Goal: Transaction & Acquisition: Download file/media

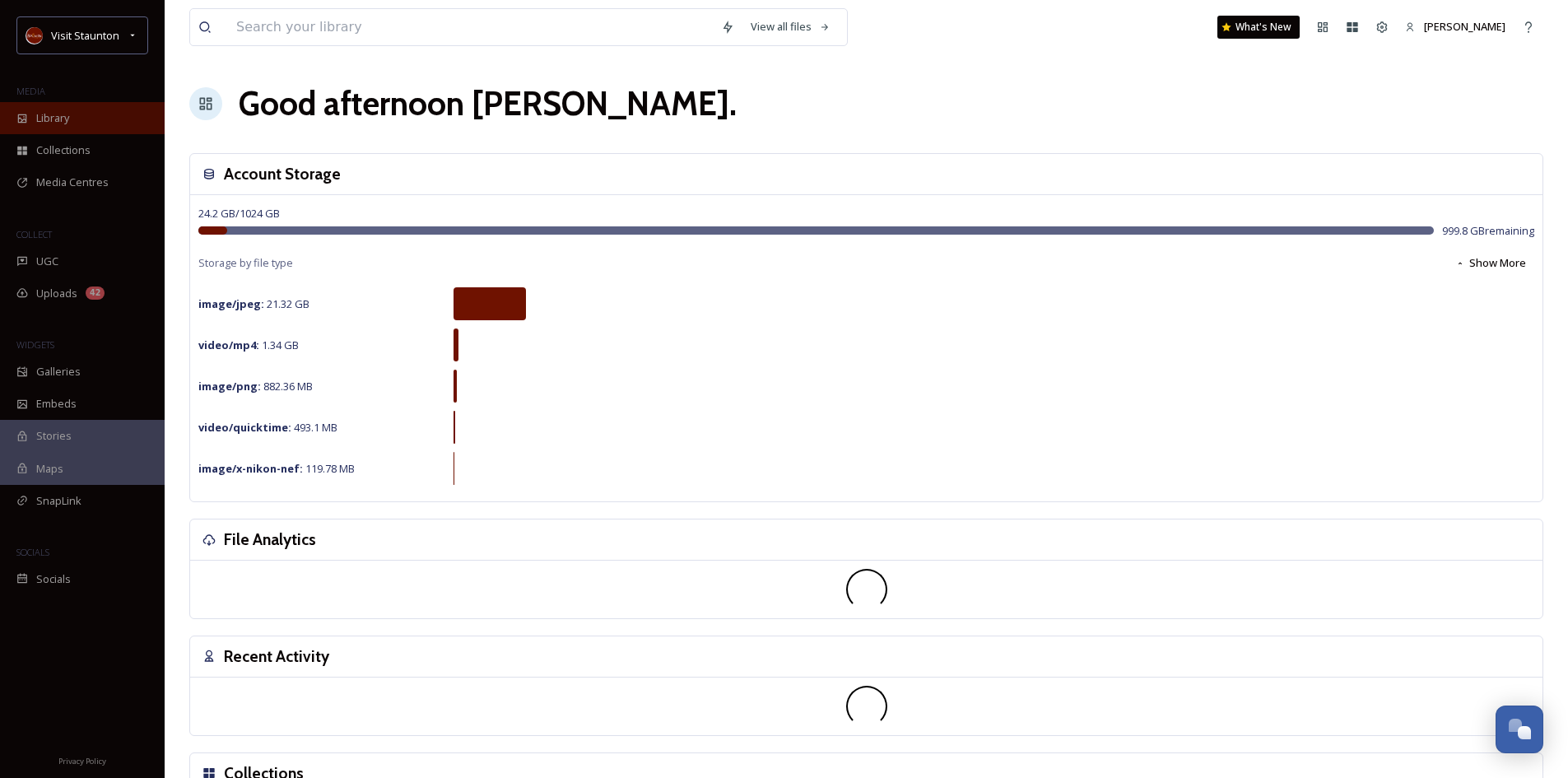
click at [51, 120] on span "Library" at bounding box center [52, 118] width 33 height 15
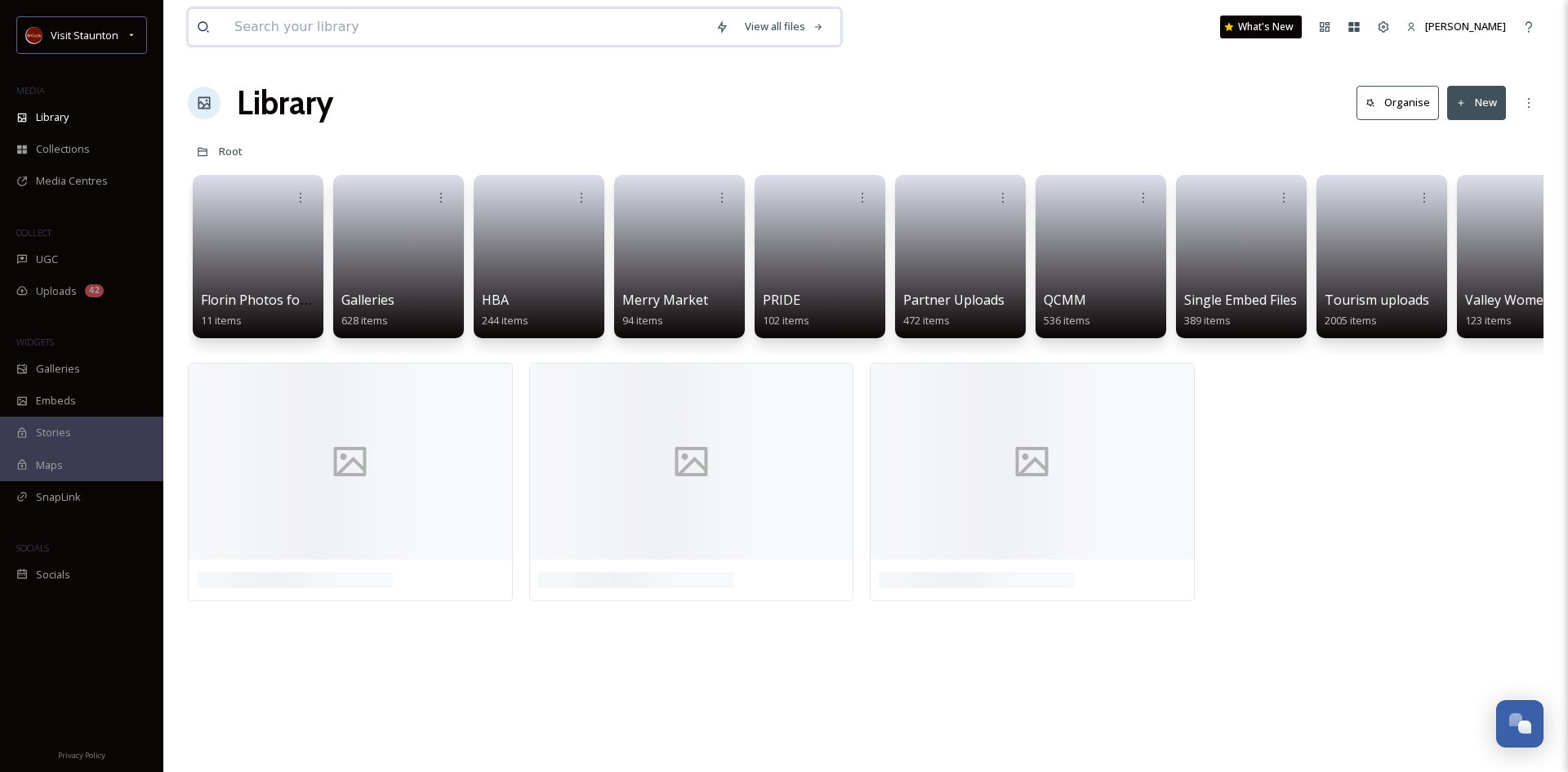
click at [302, 26] on input at bounding box center [466, 27] width 481 height 36
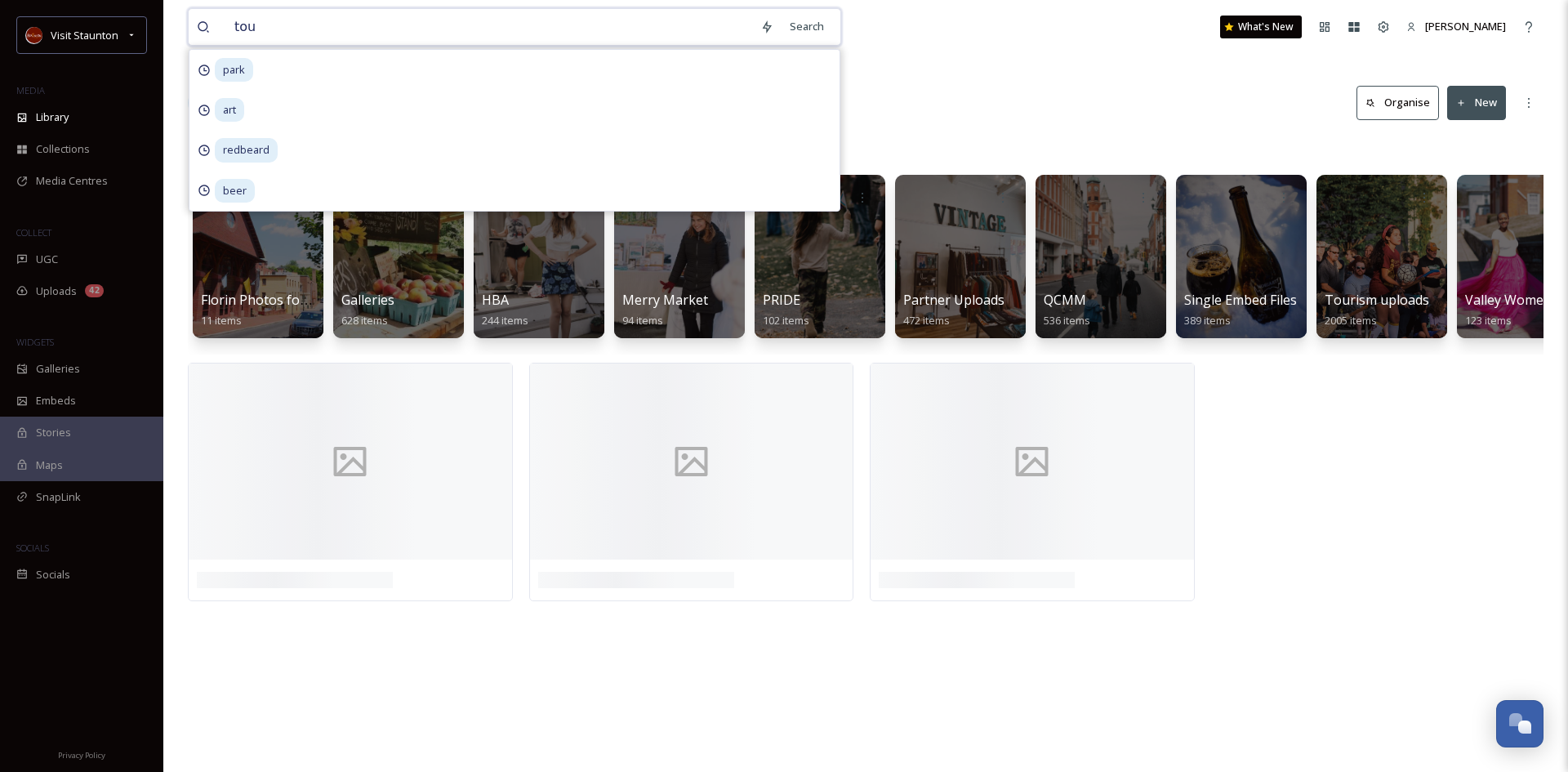
type input "tour"
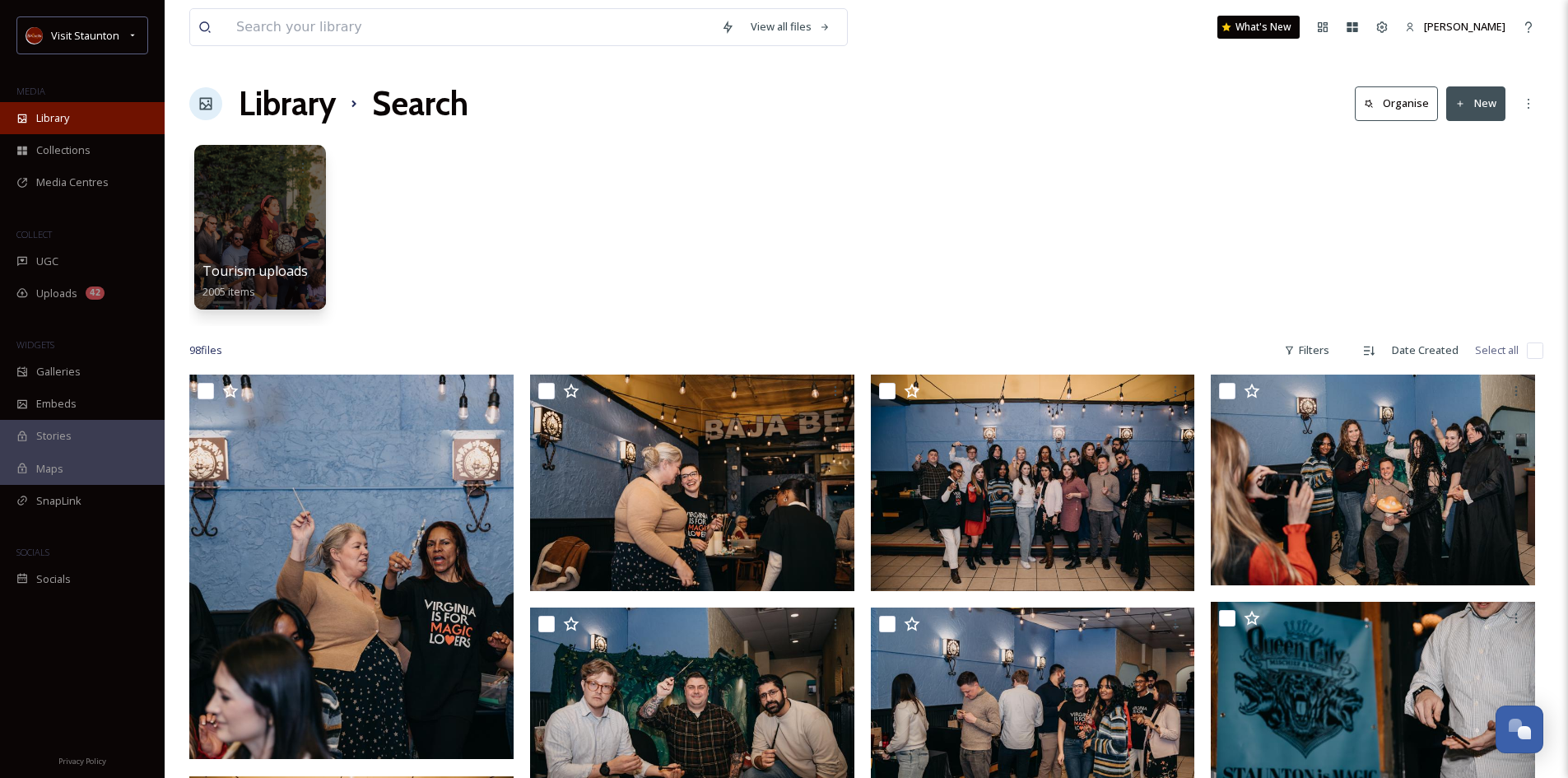
click at [58, 117] on span "Library" at bounding box center [52, 118] width 33 height 15
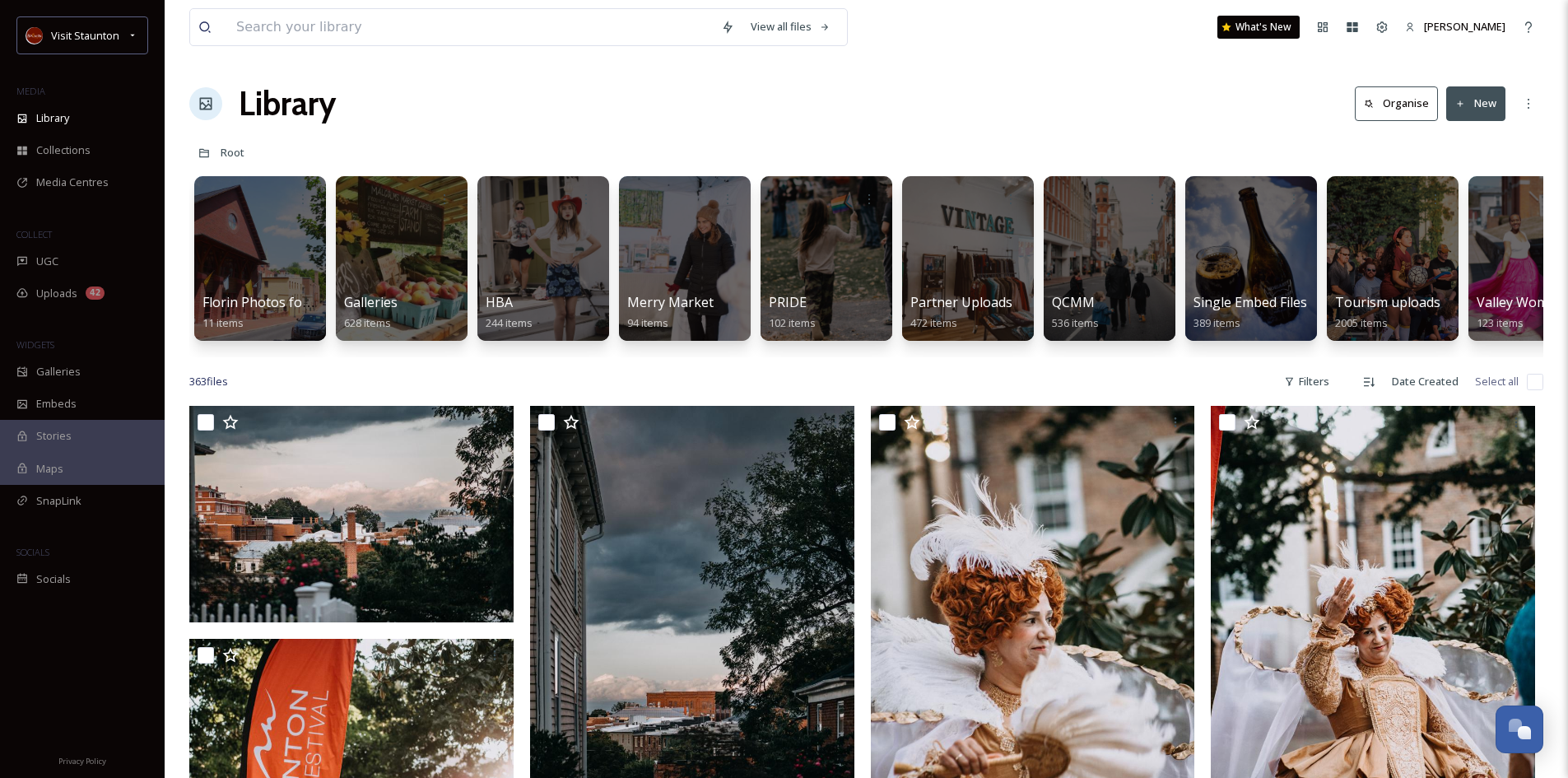
scroll to position [0, 345]
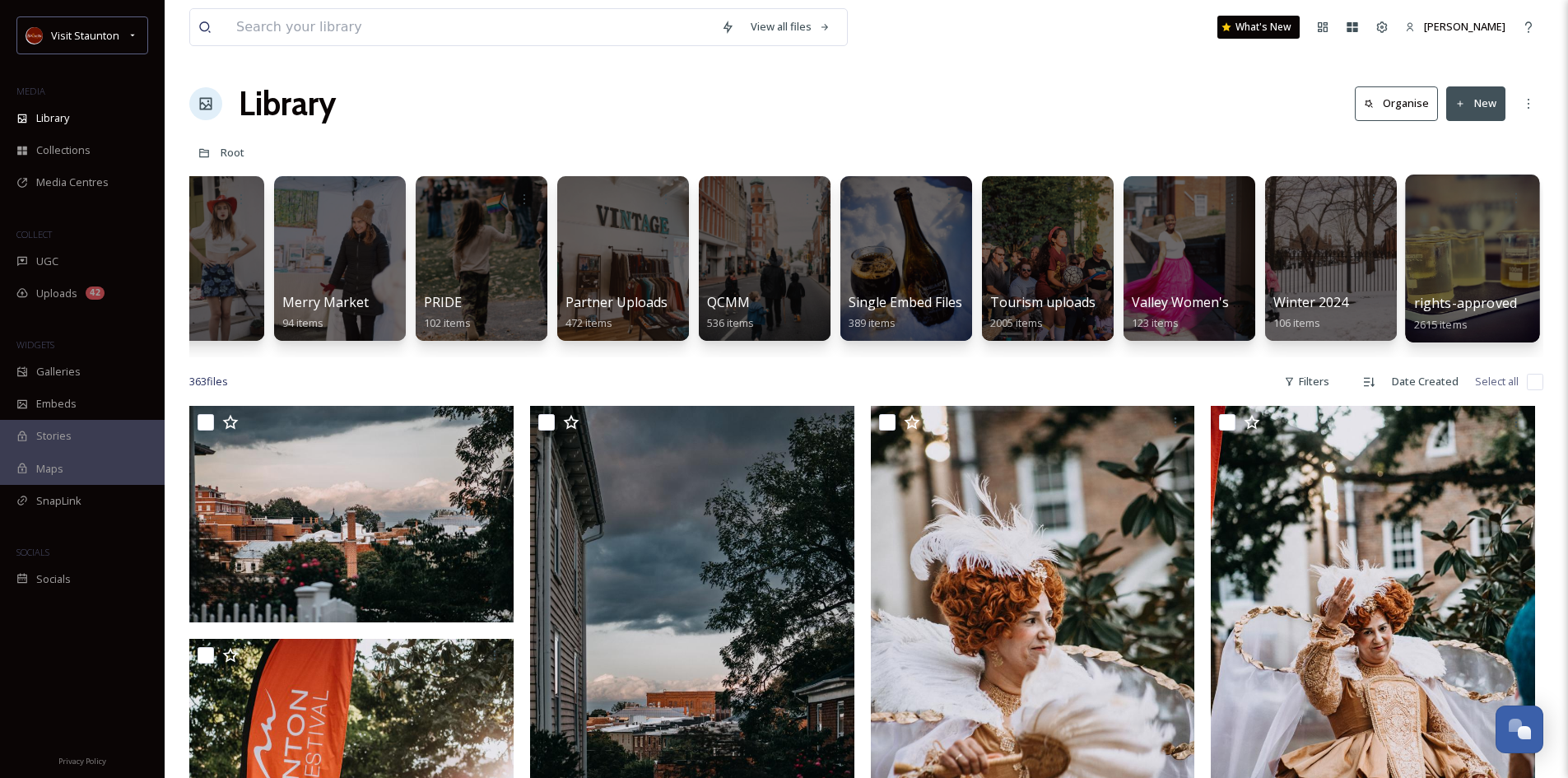
click at [1445, 300] on span "rights-approved" at bounding box center [1466, 302] width 103 height 18
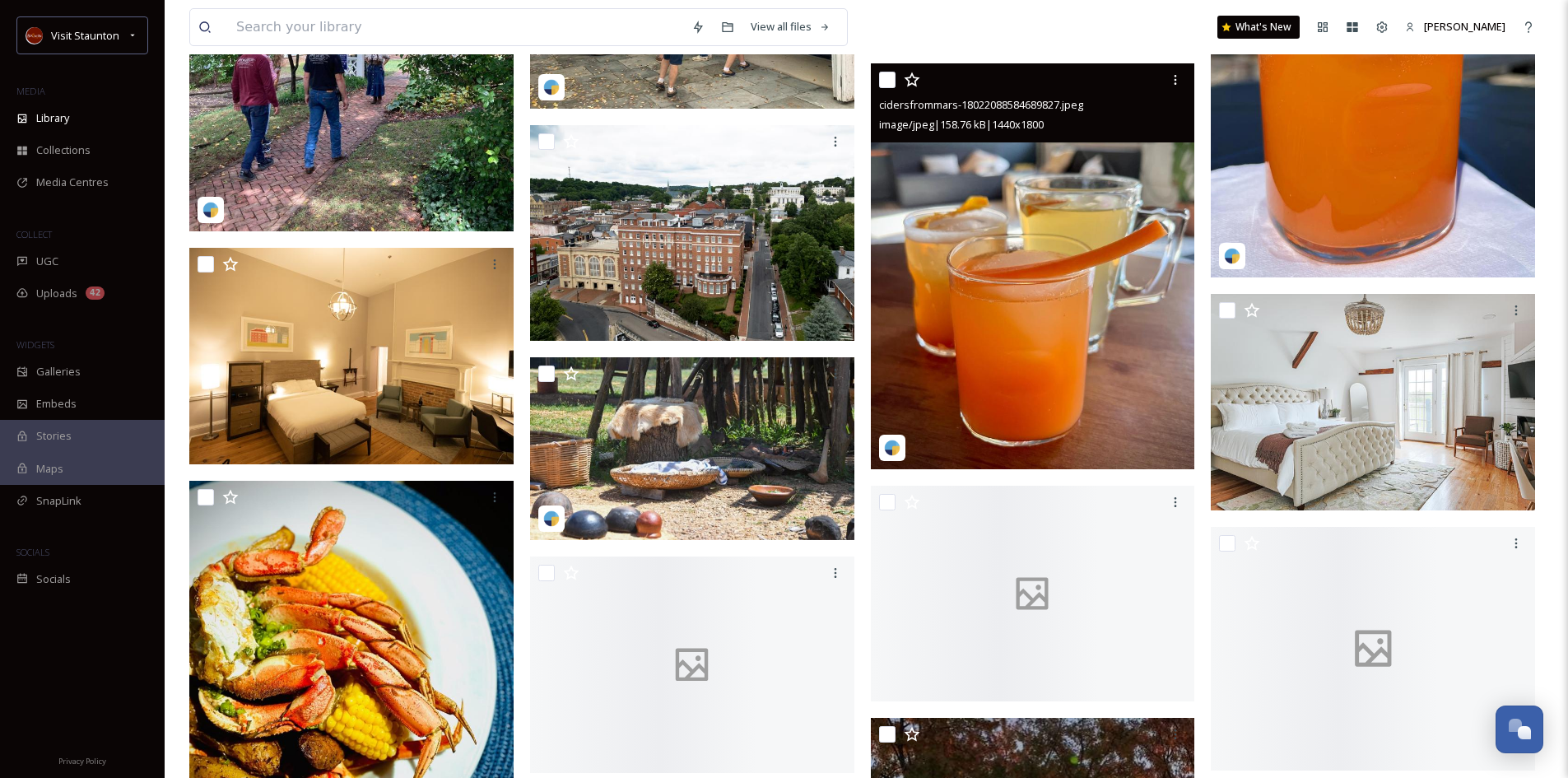
scroll to position [3292, 0]
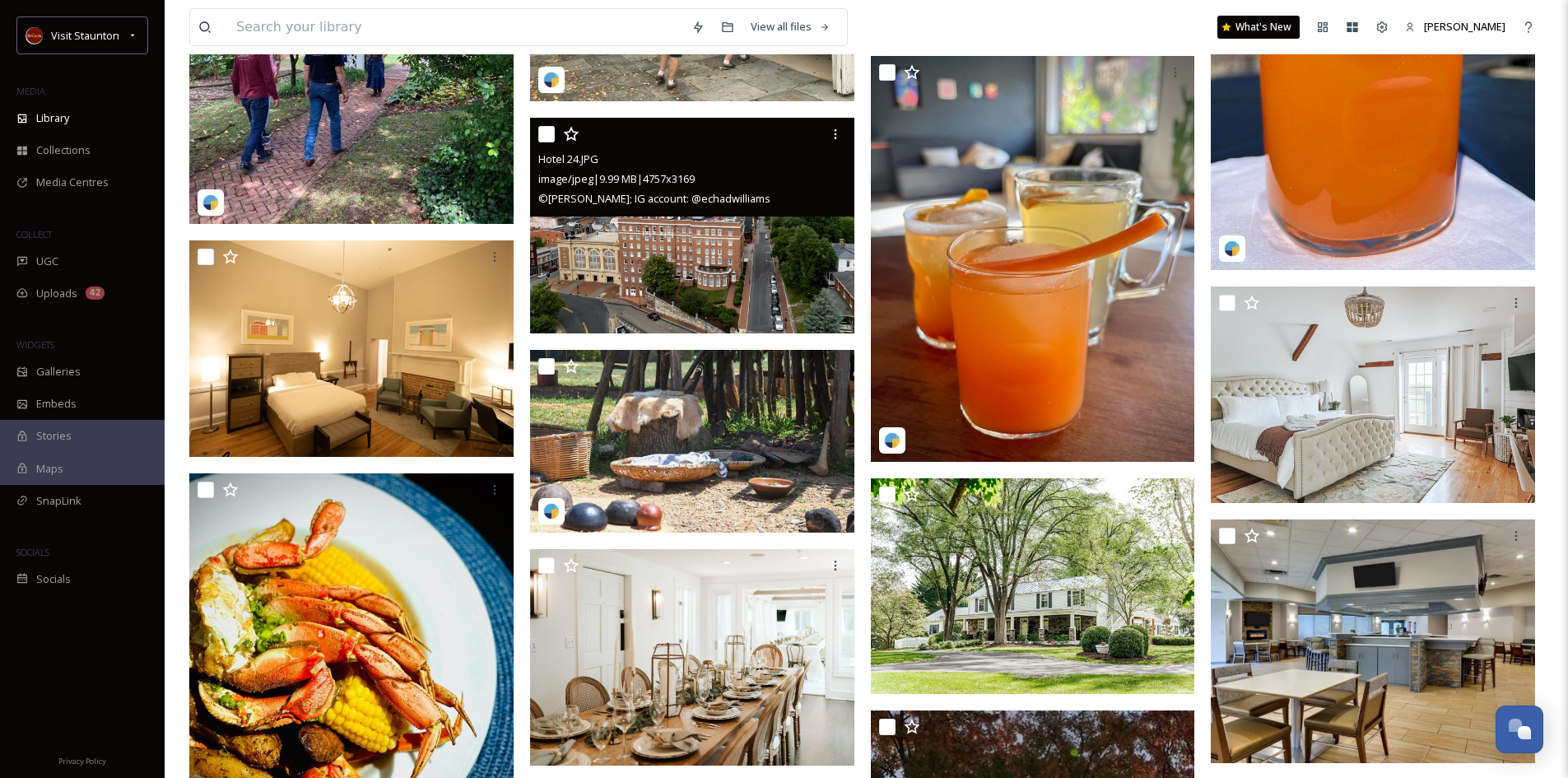
click at [716, 280] on img at bounding box center [692, 225] width 324 height 216
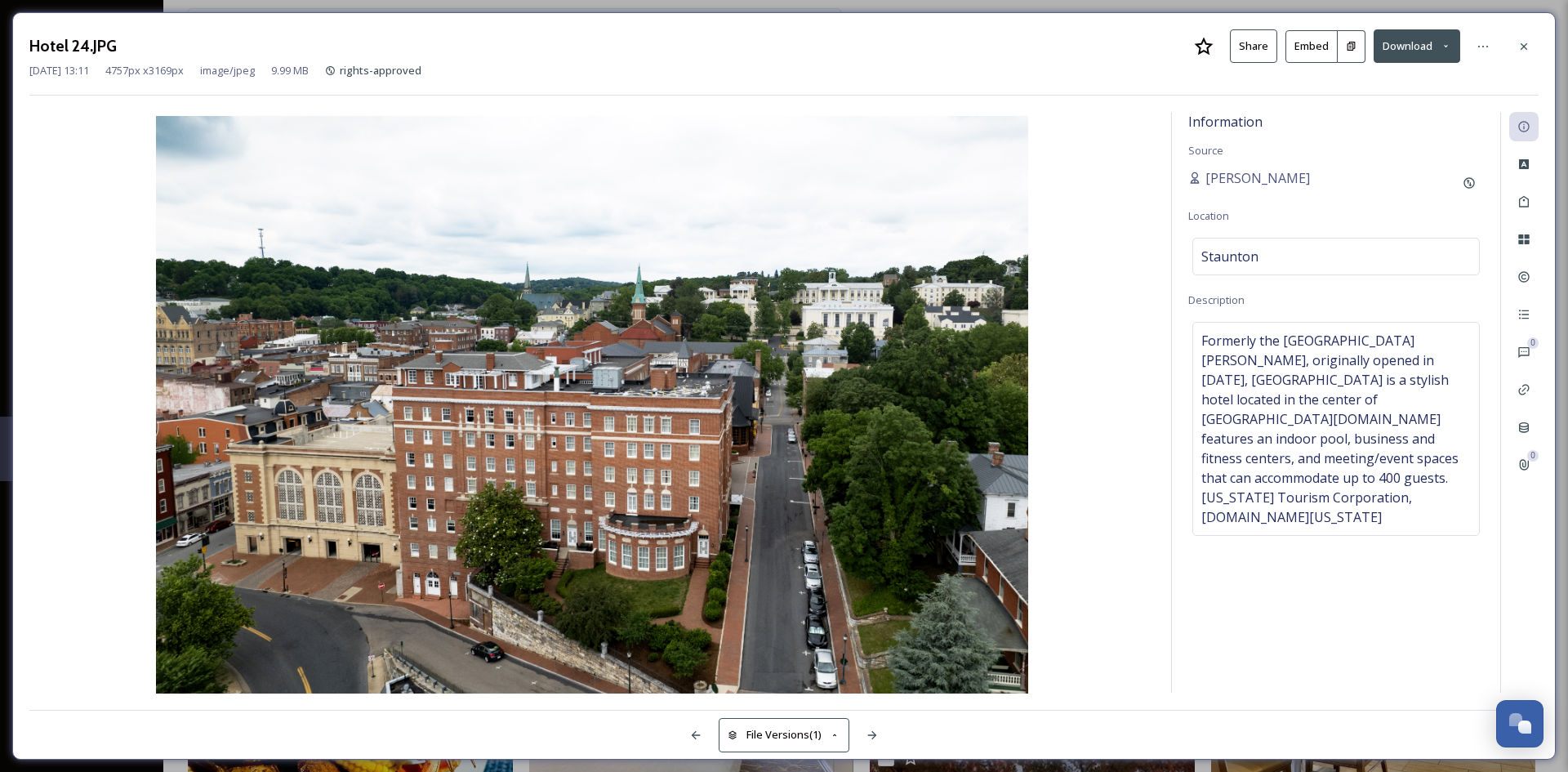
click at [1424, 49] on button "Download" at bounding box center [1417, 46] width 87 height 34
click at [1355, 81] on span "Download Original (4757 x 3169)" at bounding box center [1374, 83] width 155 height 15
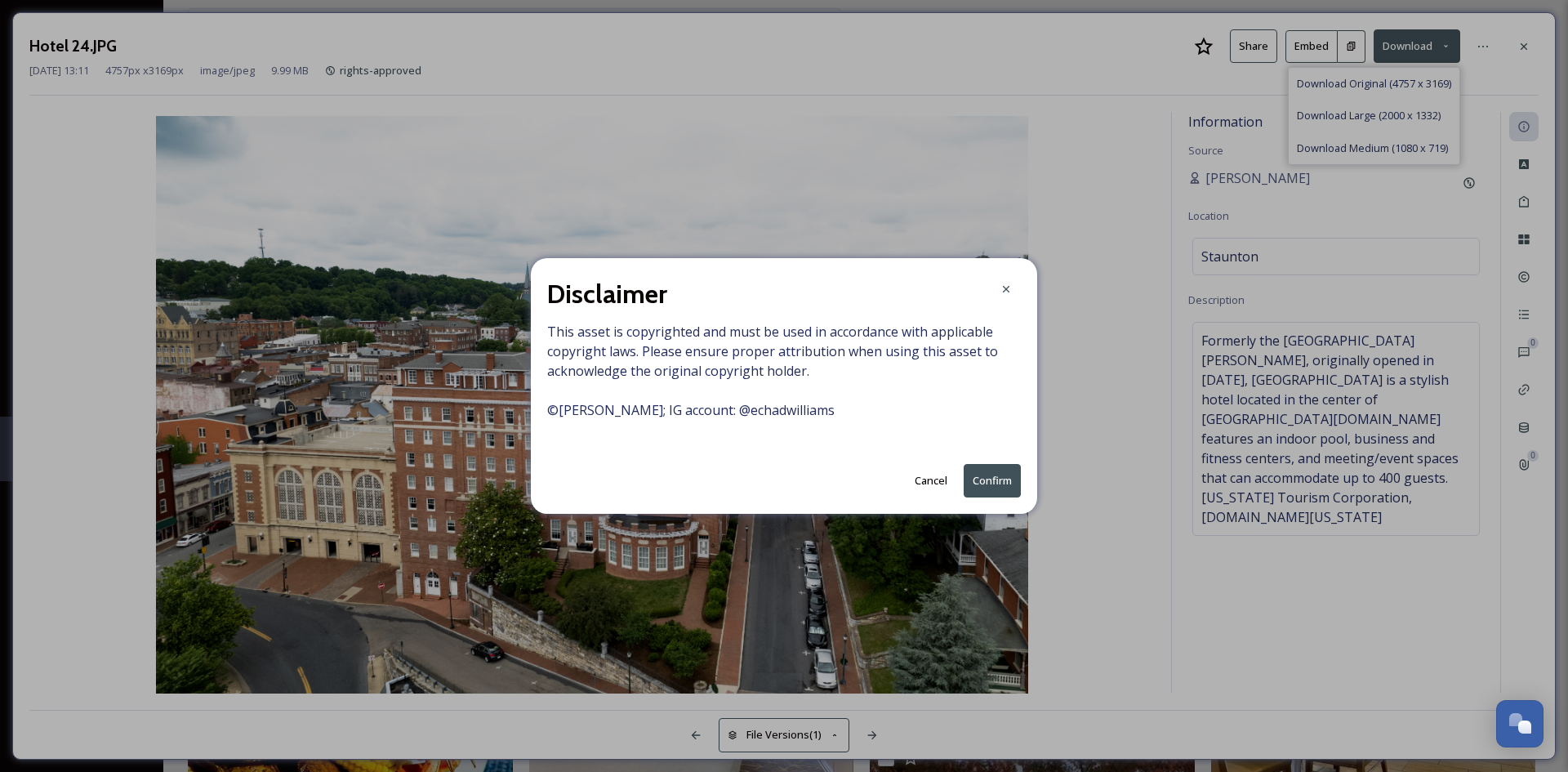
click at [997, 482] on button "Confirm" at bounding box center [992, 481] width 57 height 34
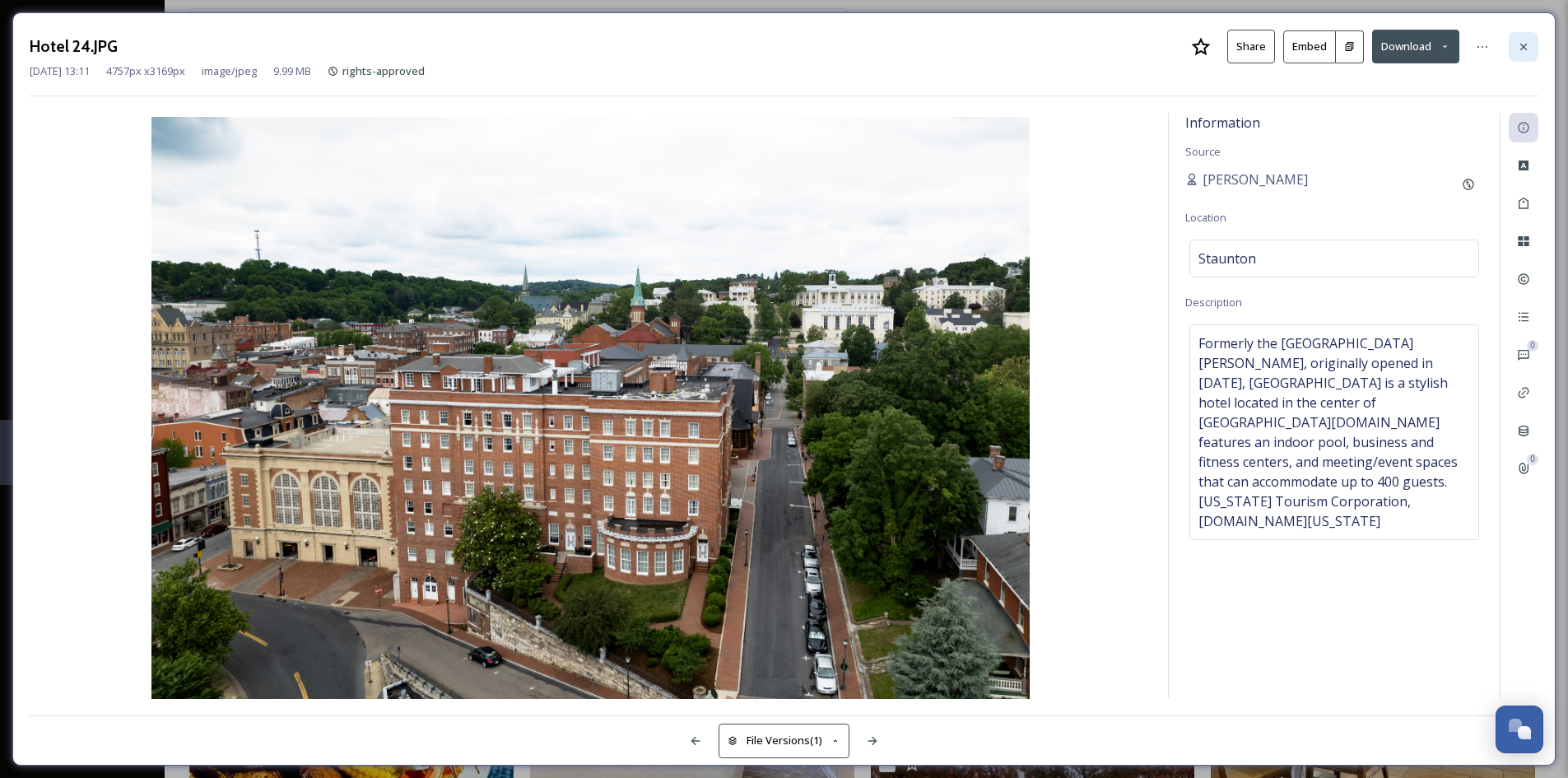
click at [1527, 41] on icon at bounding box center [1524, 47] width 14 height 14
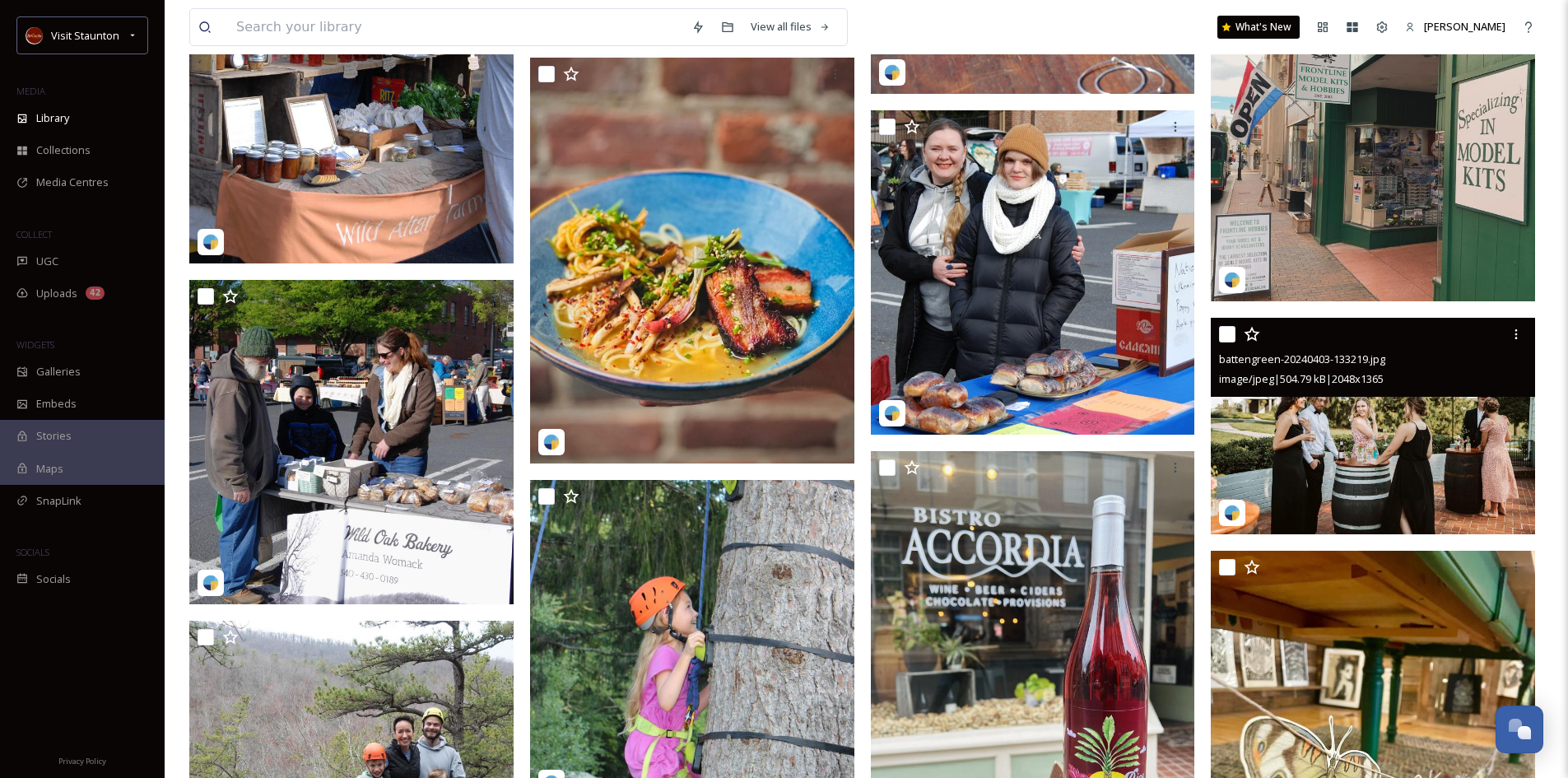
scroll to position [6915, 0]
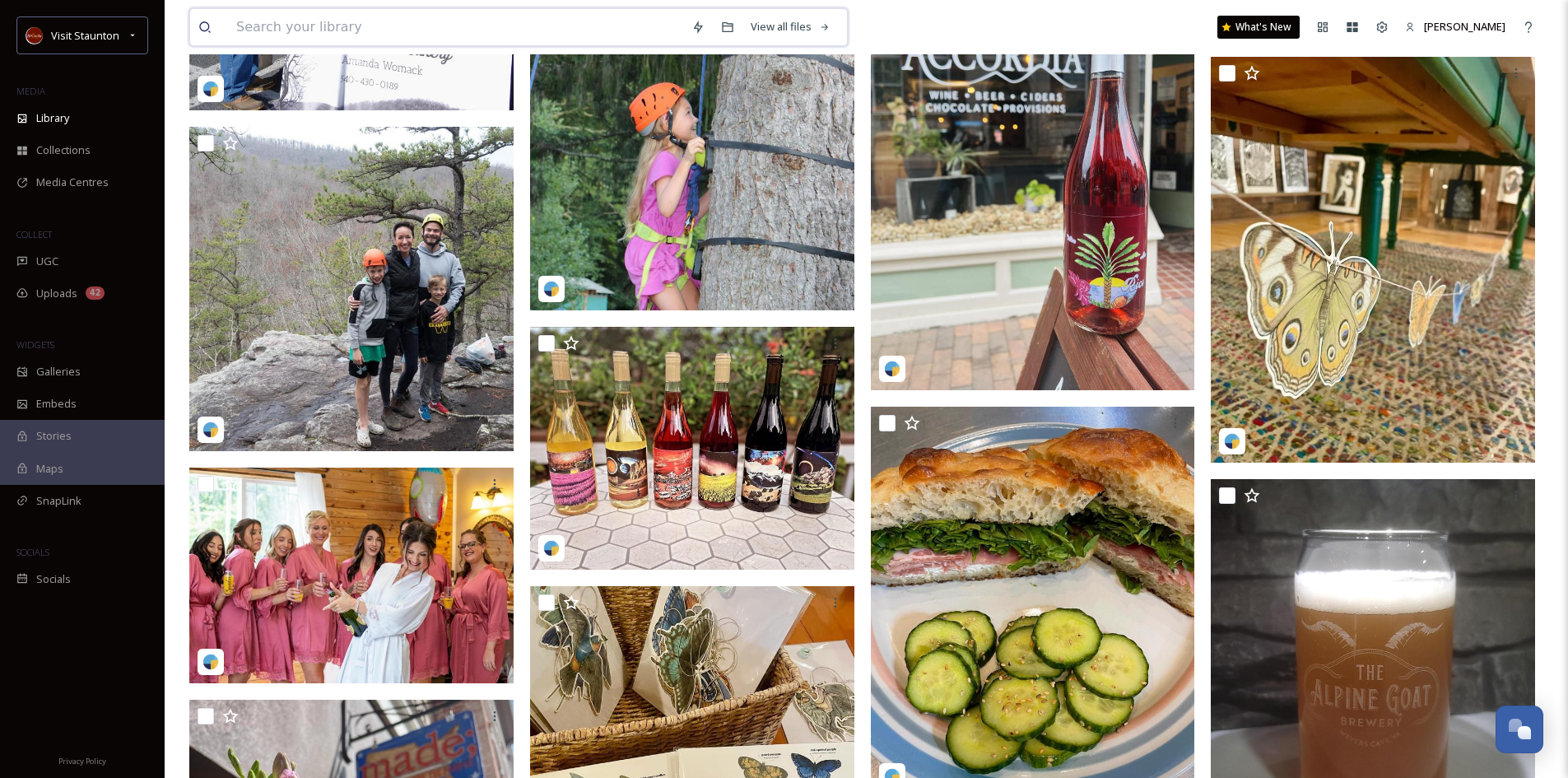
click at [320, 26] on input at bounding box center [455, 27] width 455 height 36
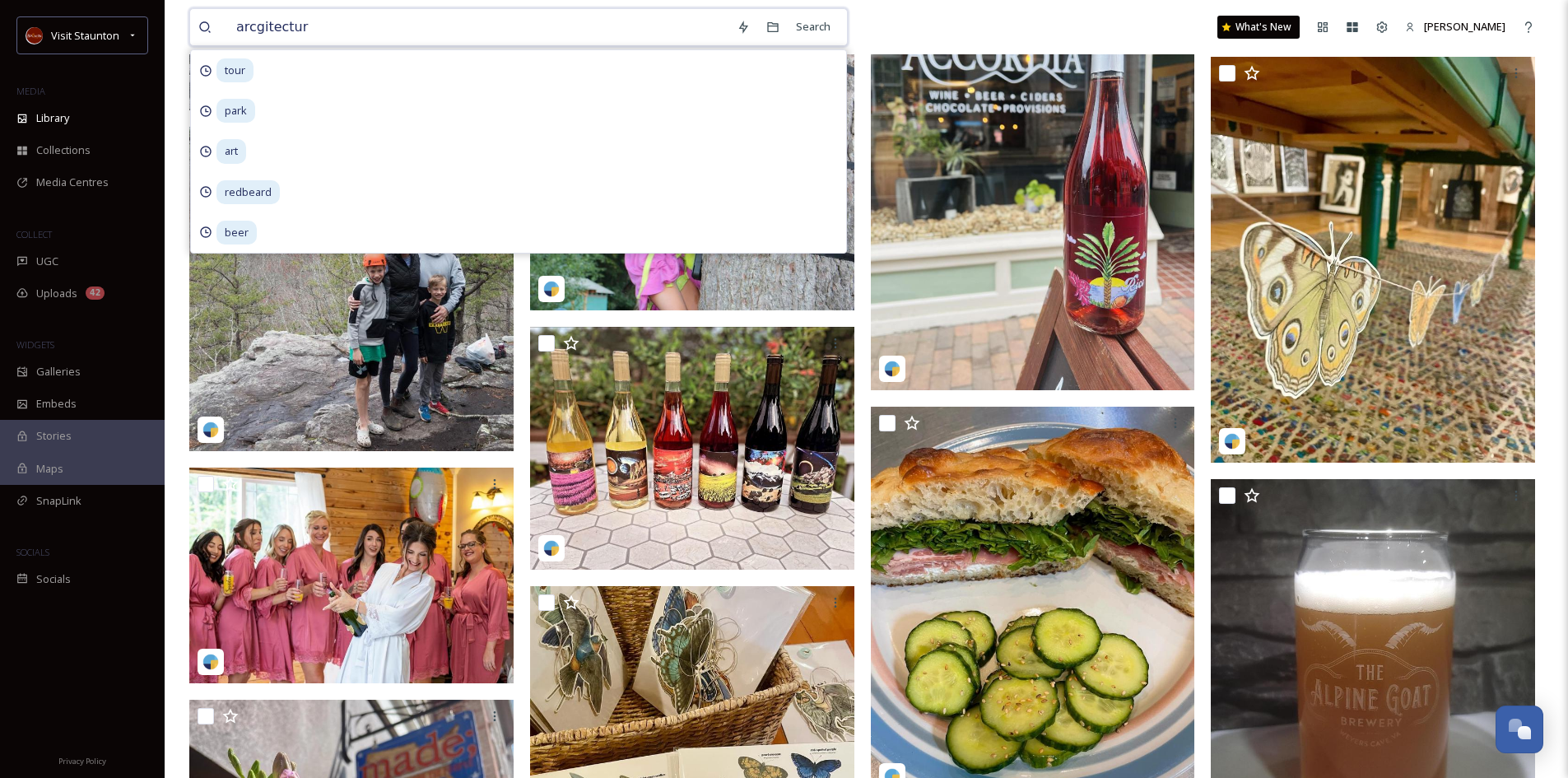
type input "arcgitecture"
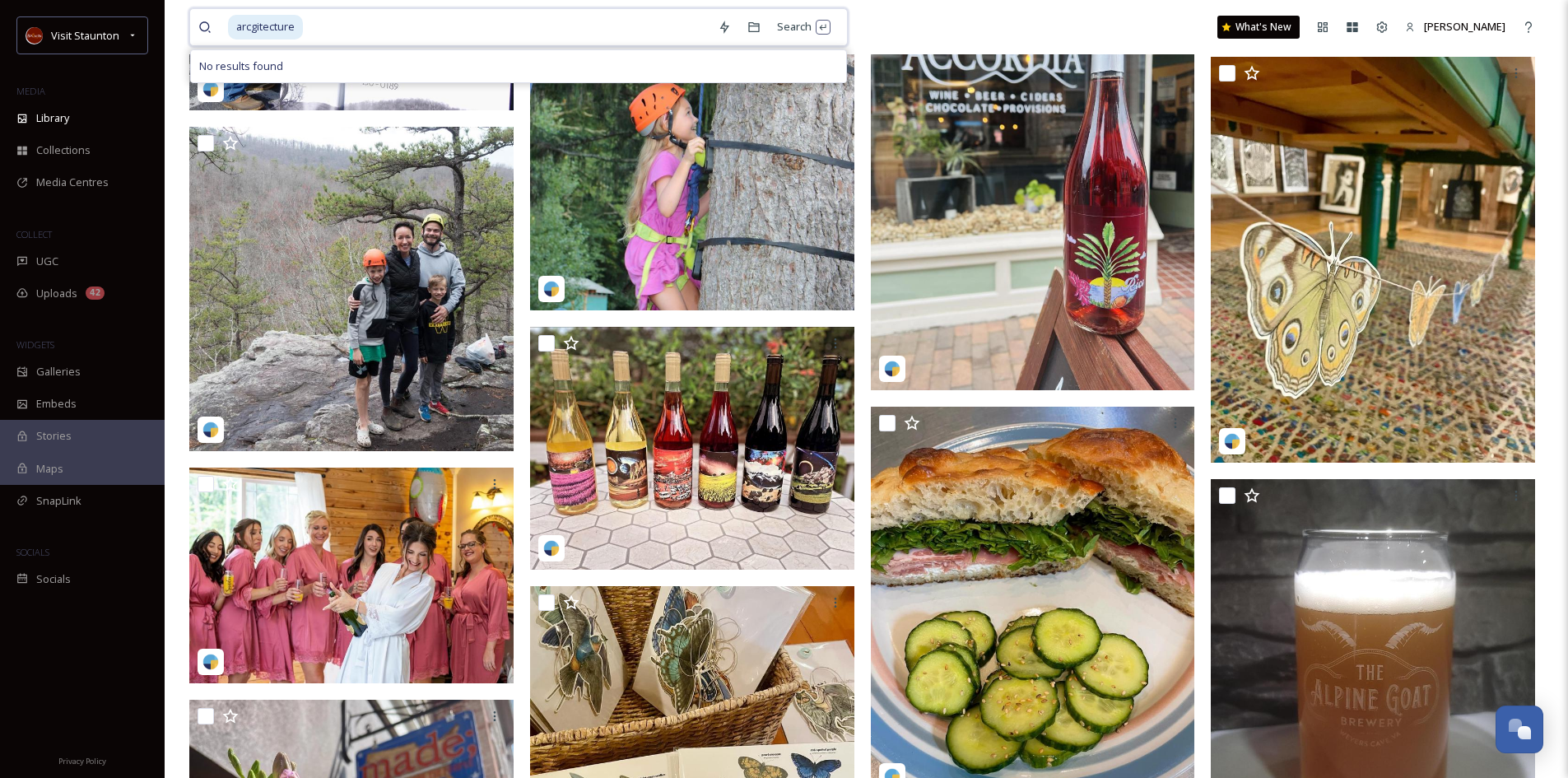
click at [302, 19] on div "arcgitecture" at bounding box center [468, 27] width 482 height 36
drag, startPoint x: 309, startPoint y: 28, endPoint x: 169, endPoint y: 24, distance: 140.1
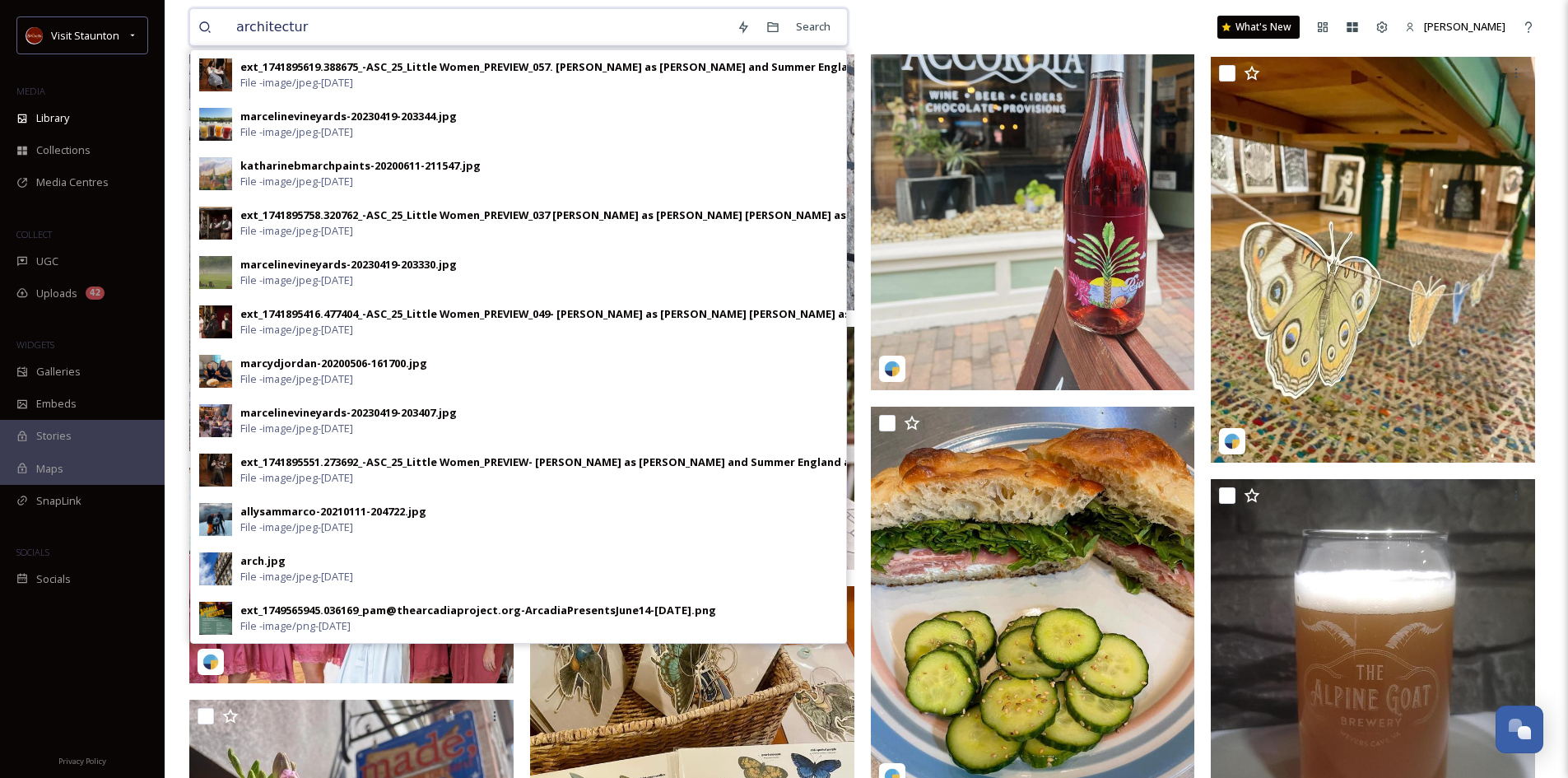
type input "architecture"
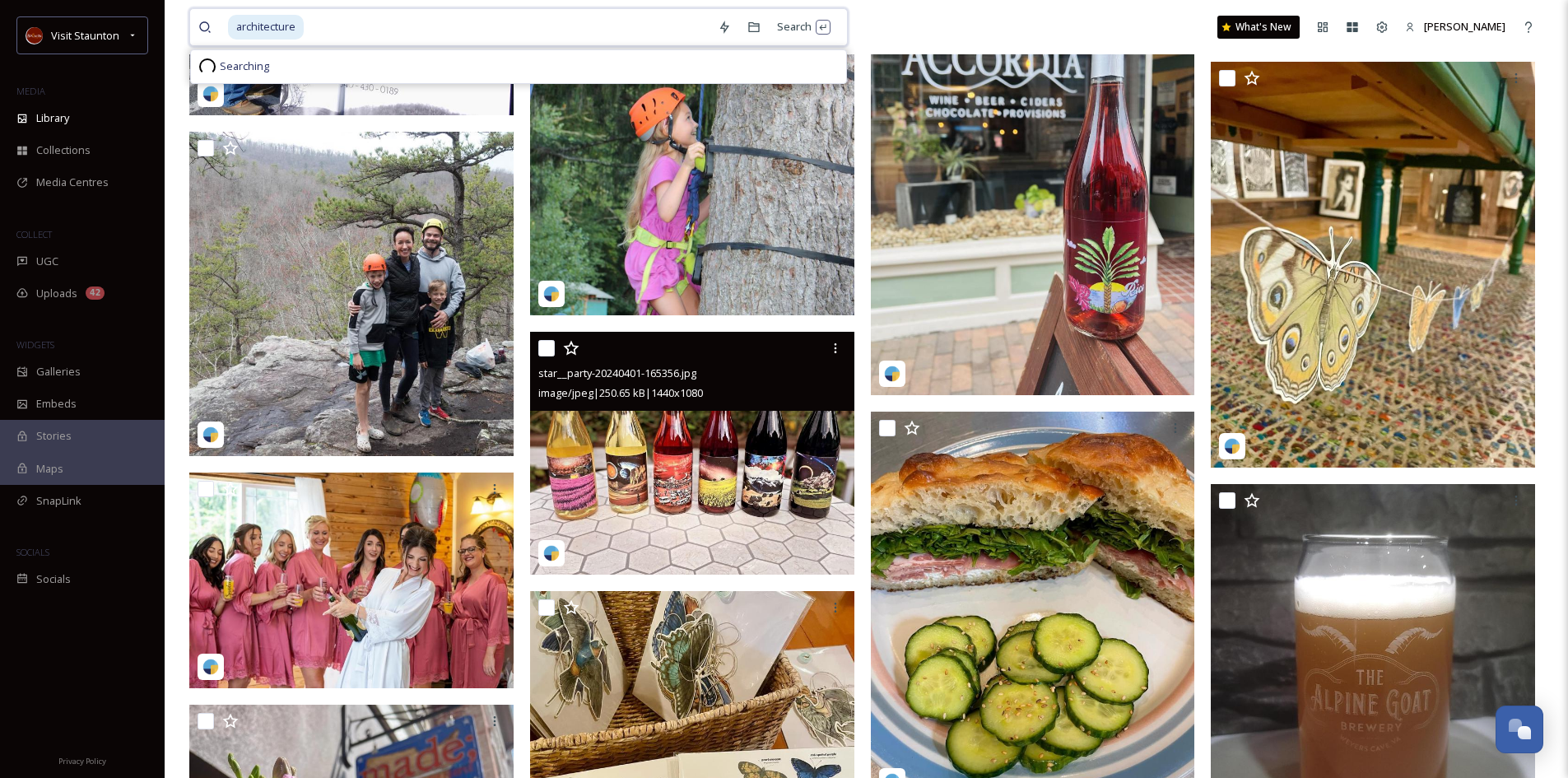
scroll to position [6833, 0]
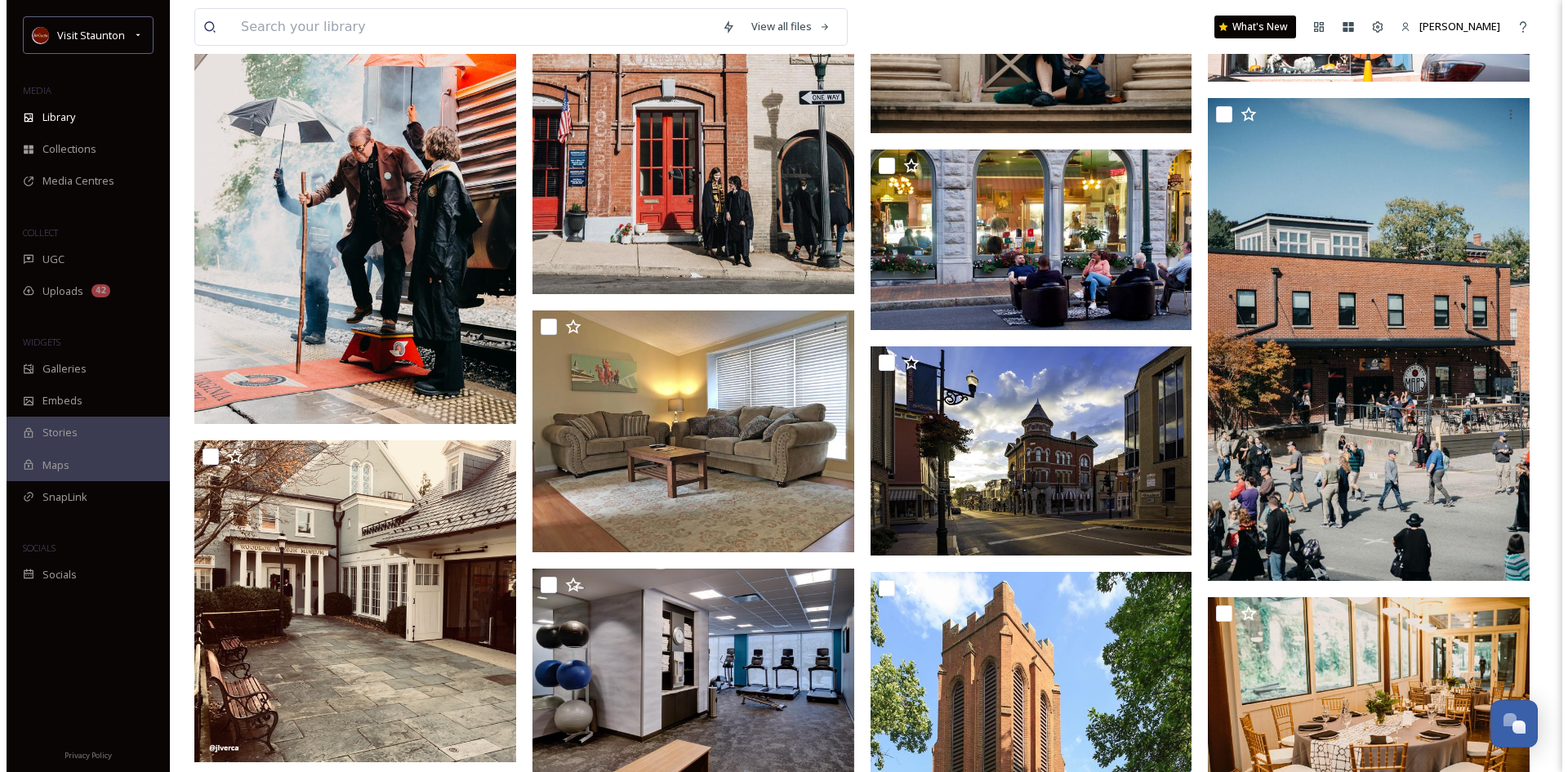
scroll to position [3185, 0]
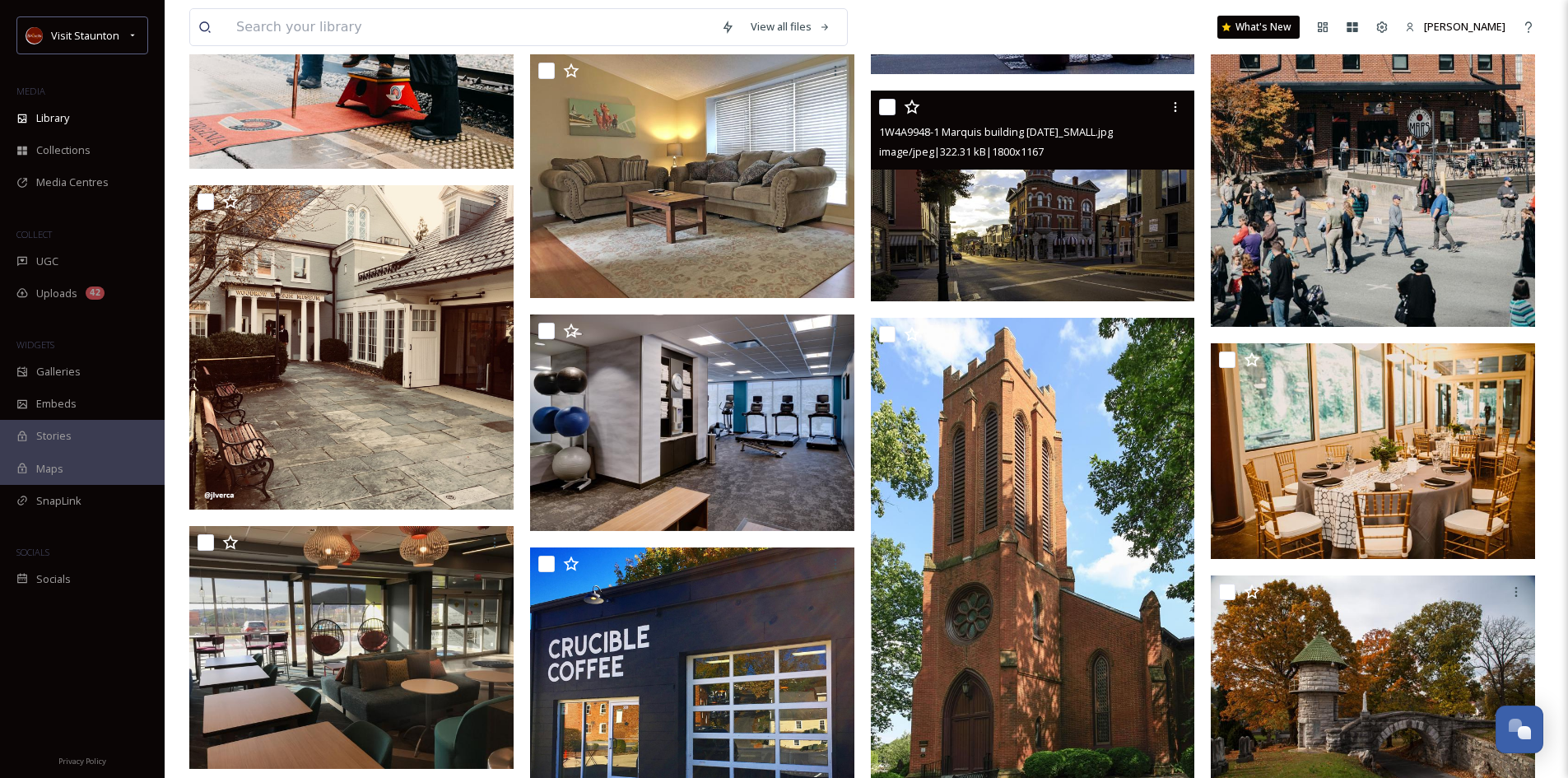
click at [1104, 195] on img at bounding box center [1033, 196] width 324 height 211
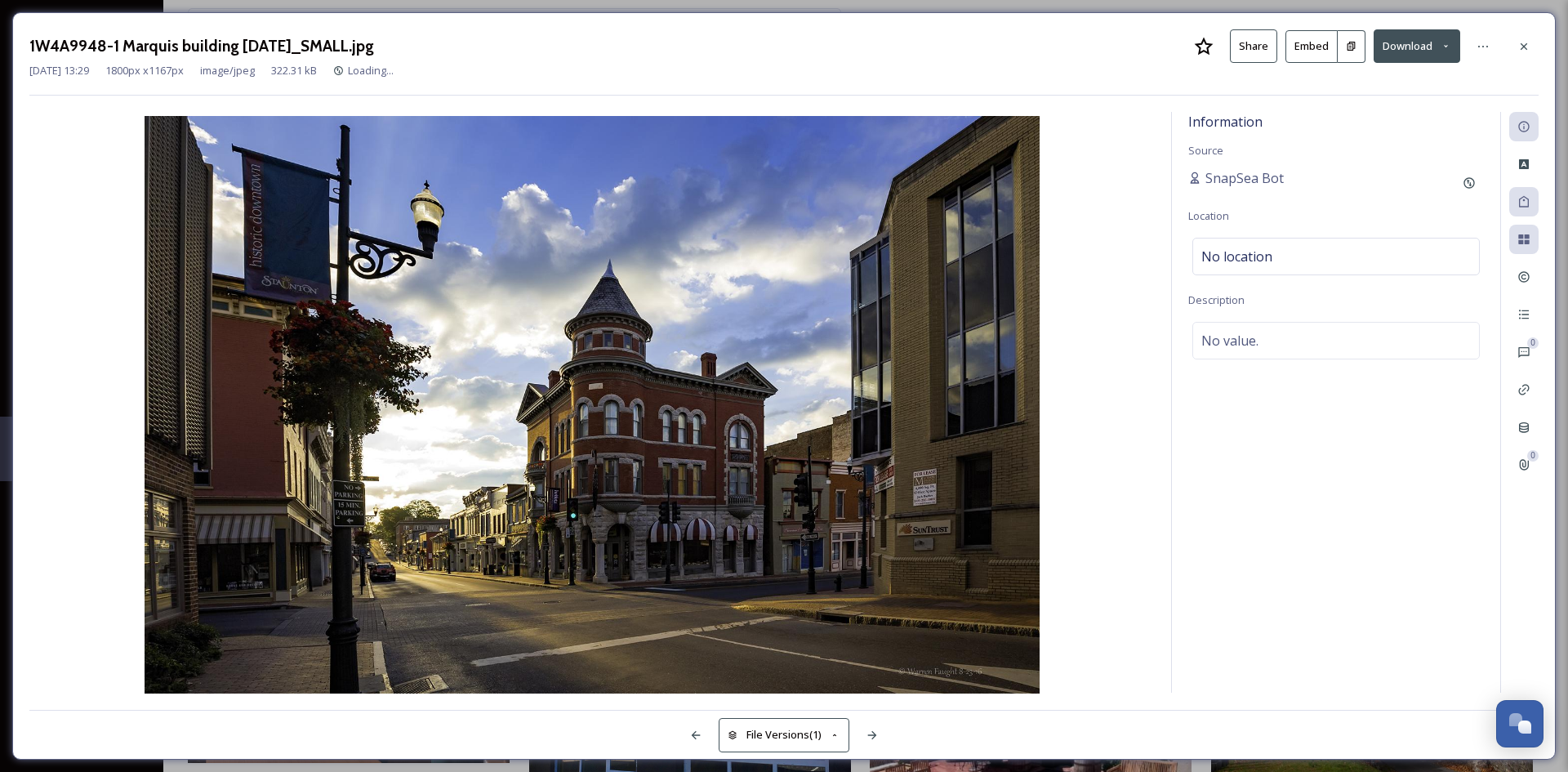
click at [1410, 39] on button "Download" at bounding box center [1417, 46] width 87 height 34
click at [1350, 81] on span "Download Original (1800 x 1167)" at bounding box center [1374, 83] width 155 height 15
